Goal: Find specific page/section: Find specific page/section

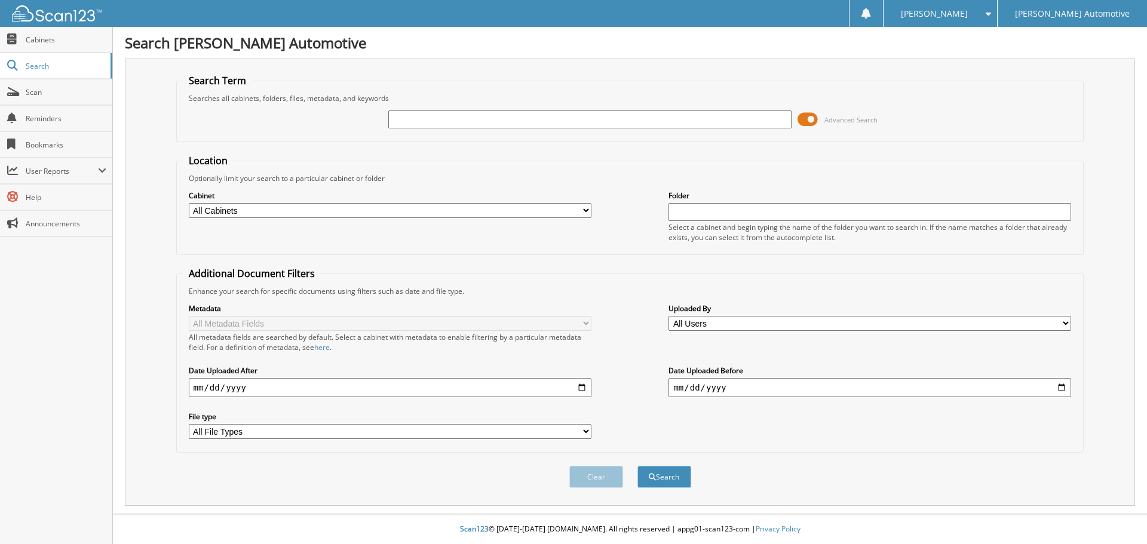
click at [503, 113] on input "text" at bounding box center [589, 120] width 403 height 18
type input "25473"
click at [638, 466] on button "Search" at bounding box center [665, 477] width 54 height 22
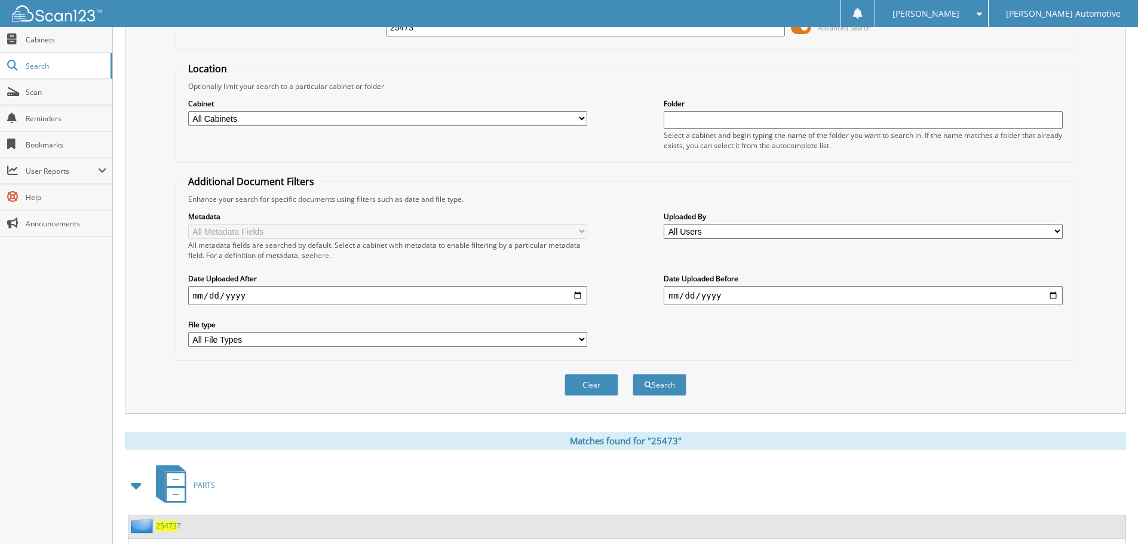
scroll to position [359, 0]
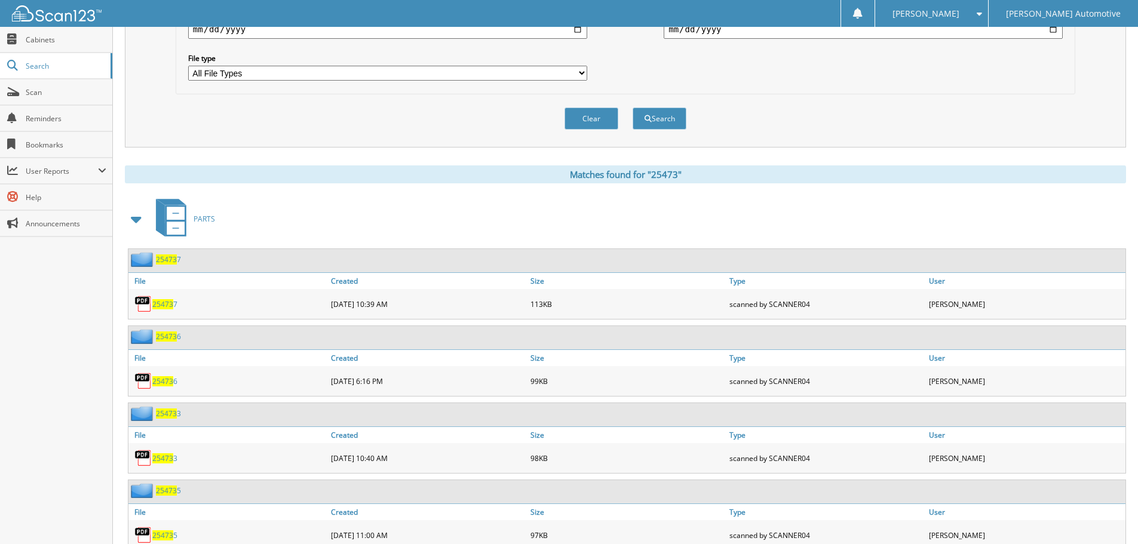
click at [133, 217] on span at bounding box center [136, 220] width 17 height 22
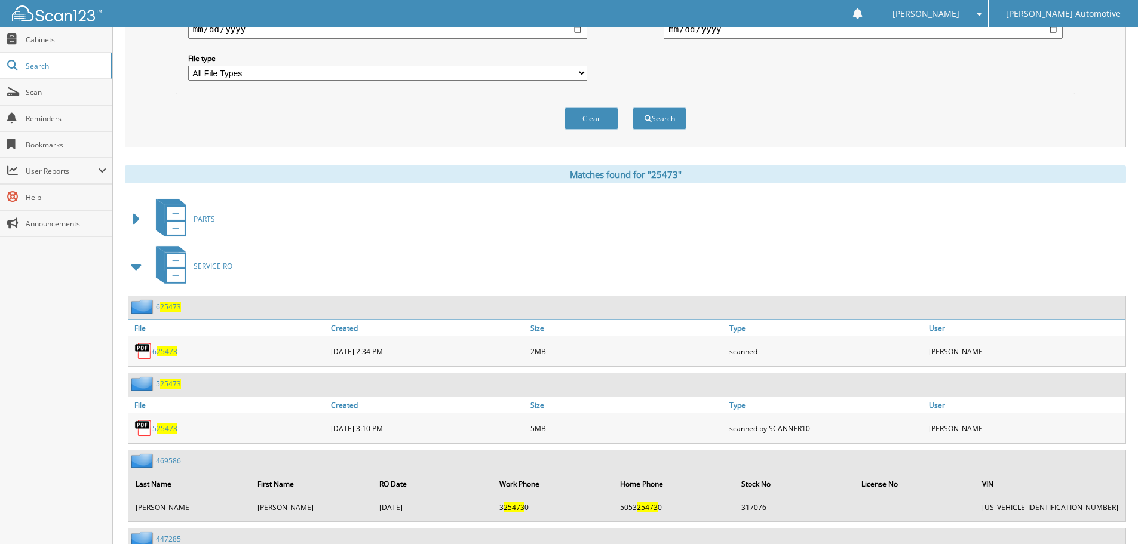
click at [134, 265] on span at bounding box center [136, 267] width 17 height 22
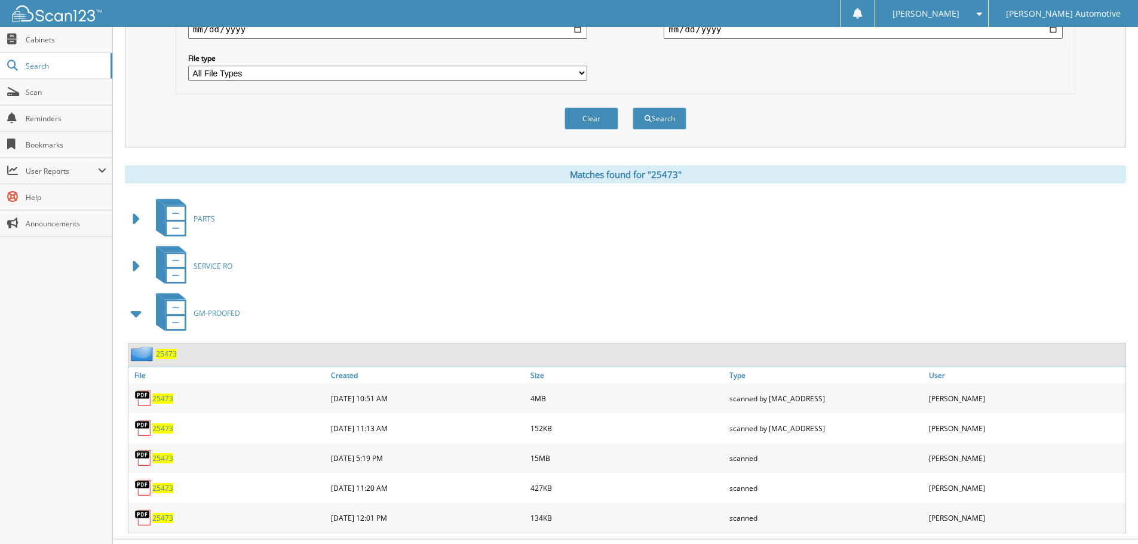
scroll to position [384, 0]
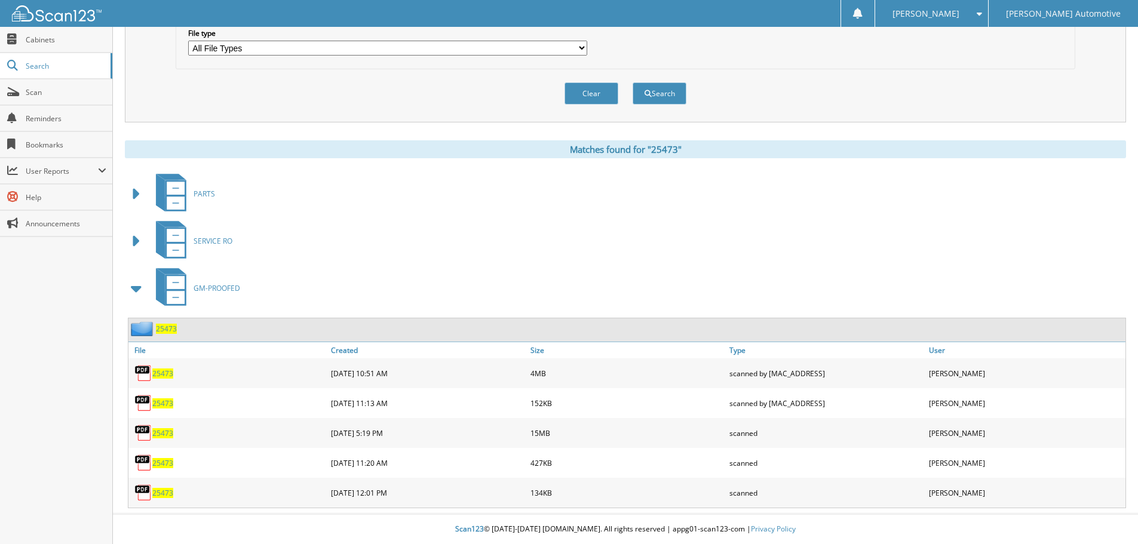
click at [168, 326] on span "25473" at bounding box center [166, 329] width 21 height 10
